Goal: Find specific page/section: Find specific page/section

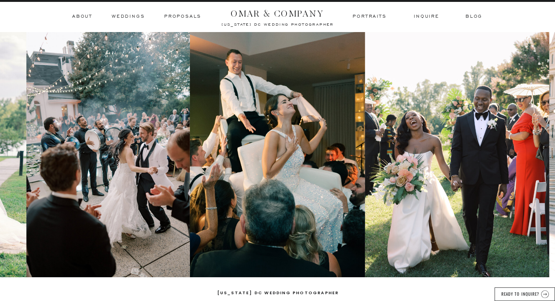
click at [125, 19] on h3 "Weddings" at bounding box center [128, 16] width 33 height 7
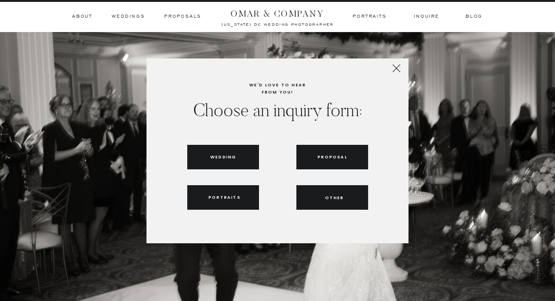
click at [226, 157] on h3 "Wedding" at bounding box center [223, 157] width 26 height 7
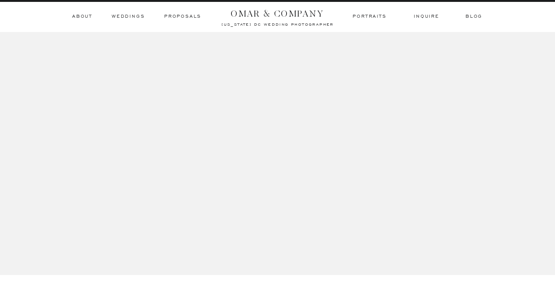
scroll to position [587, 0]
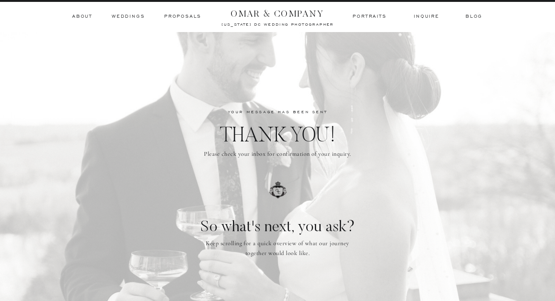
click at [132, 17] on h3 "Weddings" at bounding box center [128, 16] width 33 height 7
